Goal: Transaction & Acquisition: Purchase product/service

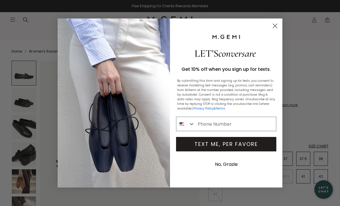
click at [272, 31] on icon "Close dialog" at bounding box center [275, 26] width 10 height 10
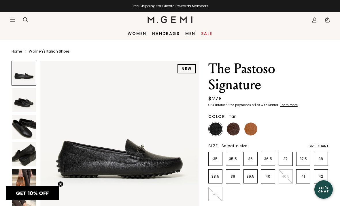
click at [252, 129] on img at bounding box center [251, 128] width 13 height 13
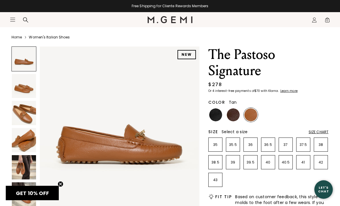
scroll to position [15, 0]
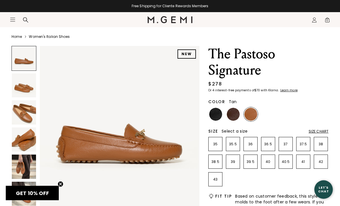
click at [20, 168] on img at bounding box center [24, 166] width 24 height 24
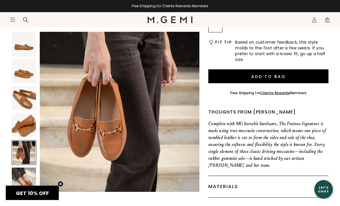
scroll to position [169, 0]
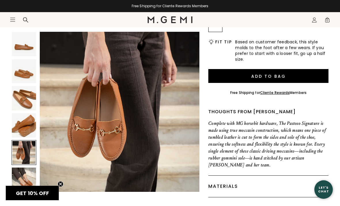
click at [21, 175] on img at bounding box center [24, 179] width 24 height 24
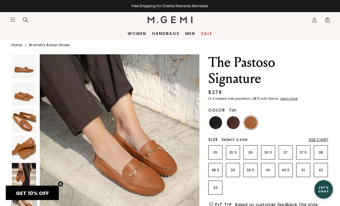
scroll to position [0, 0]
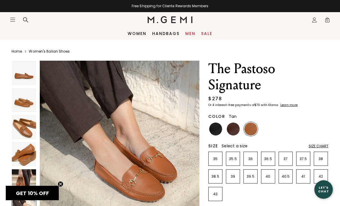
click at [190, 35] on link "Men" at bounding box center [190, 33] width 10 height 5
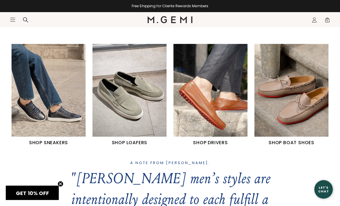
scroll to position [227, 0]
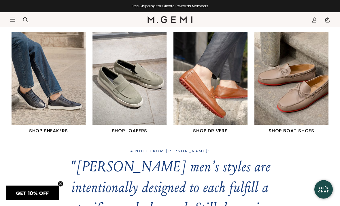
click at [220, 131] on h1 "SHOP DRIVERS" at bounding box center [211, 130] width 74 height 7
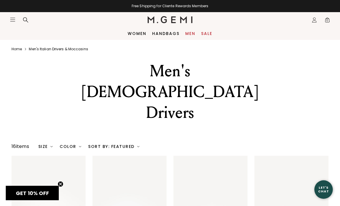
click at [189, 34] on link "Men" at bounding box center [190, 33] width 10 height 5
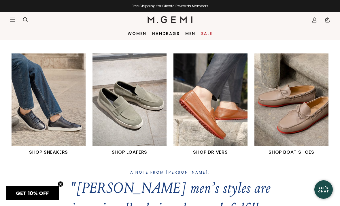
scroll to position [205, 0]
click at [303, 127] on img "4 / 4" at bounding box center [292, 100] width 74 height 93
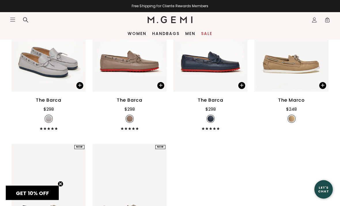
scroll to position [106, 0]
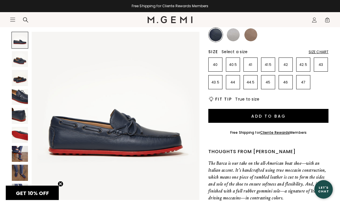
scroll to position [84, 0]
click at [14, 152] on img at bounding box center [20, 154] width 16 height 16
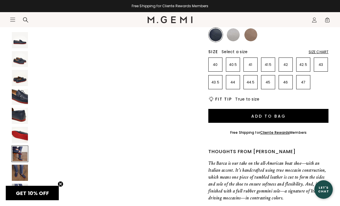
scroll to position [1042, 0]
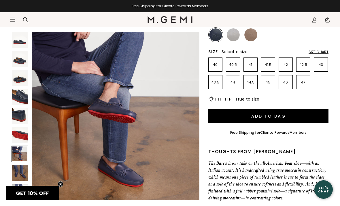
click at [17, 137] on img at bounding box center [20, 135] width 16 height 16
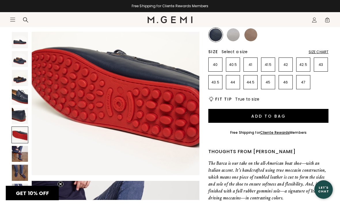
scroll to position [869, 0]
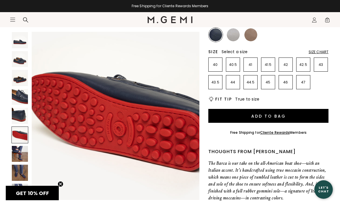
click at [15, 174] on img at bounding box center [20, 172] width 16 height 16
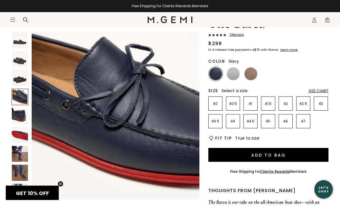
scroll to position [0, 0]
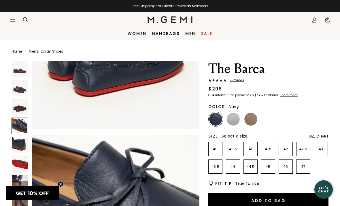
click at [191, 29] on div "Women Handbags Men Sale" at bounding box center [170, 33] width 340 height 13
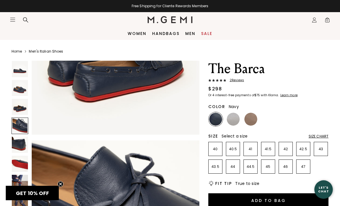
scroll to position [441, 0]
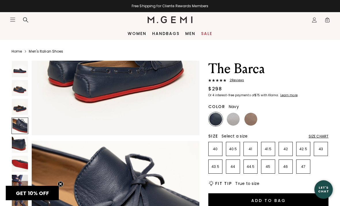
click at [191, 33] on link "Men" at bounding box center [190, 33] width 10 height 5
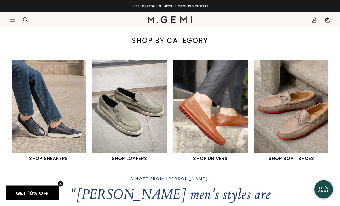
scroll to position [199, 0]
click at [114, 128] on img "2 / 4" at bounding box center [130, 106] width 74 height 93
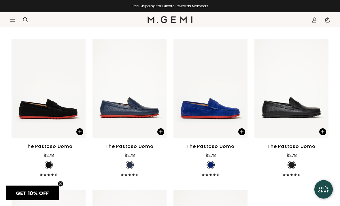
scroll to position [679, 0]
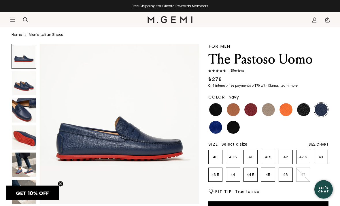
scroll to position [17, 0]
click at [22, 167] on img at bounding box center [24, 164] width 24 height 24
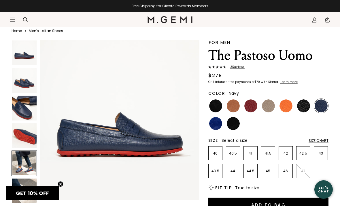
scroll to position [0, 0]
